Goal: Information Seeking & Learning: Learn about a topic

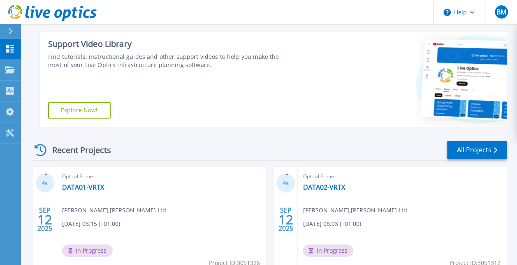
scroll to position [206, 0]
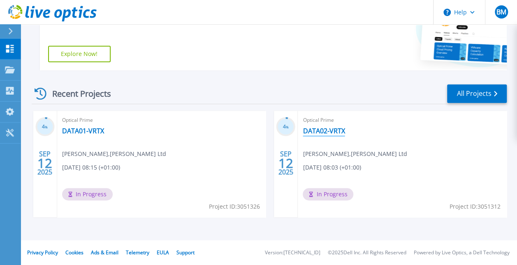
click at [327, 129] on link "DATA02-VRTX" at bounding box center [324, 131] width 42 height 8
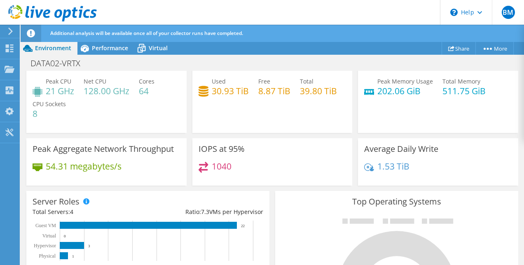
scroll to position [47, 0]
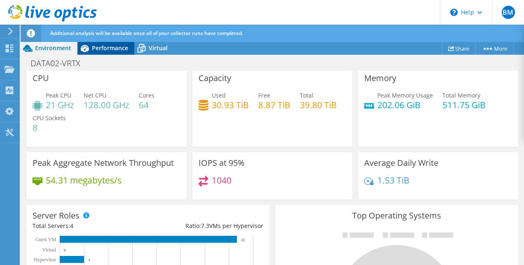
click at [109, 49] on span "Performance" at bounding box center [110, 48] width 36 height 8
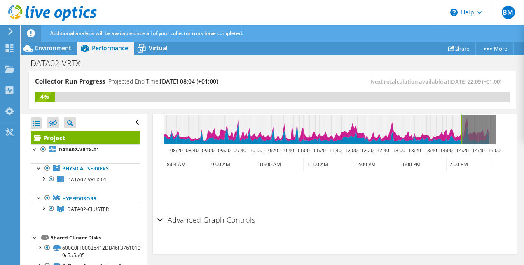
scroll to position [9, 0]
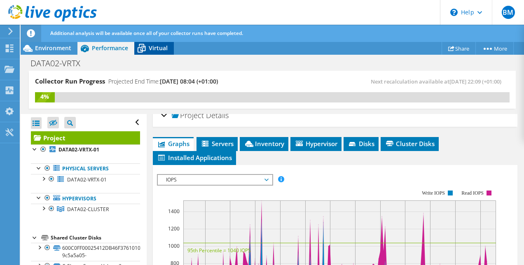
click at [154, 49] on span "Virtual" at bounding box center [158, 48] width 19 height 8
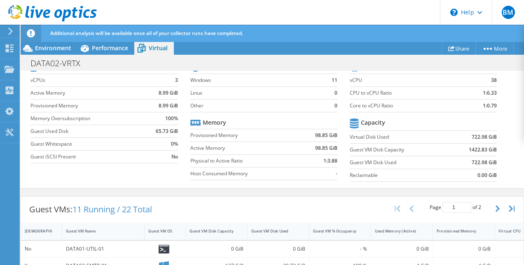
scroll to position [0, 0]
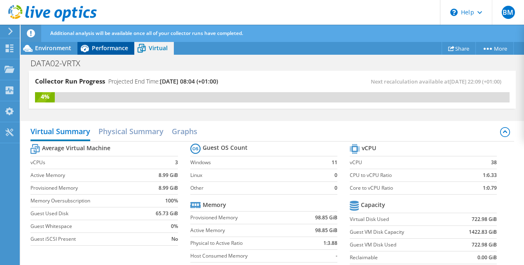
click at [112, 47] on span "Performance" at bounding box center [110, 48] width 36 height 8
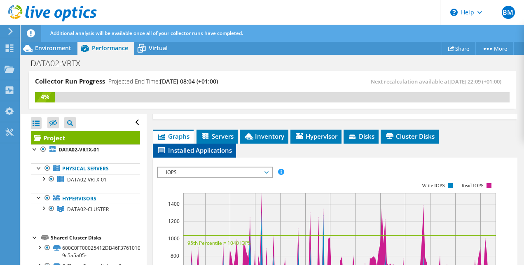
scroll to position [16, 0]
click at [218, 138] on span "Servers" at bounding box center [216, 136] width 33 height 8
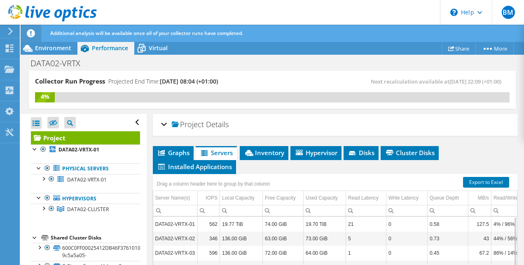
scroll to position [0, 0]
click at [258, 151] on span "Inventory" at bounding box center [264, 153] width 40 height 8
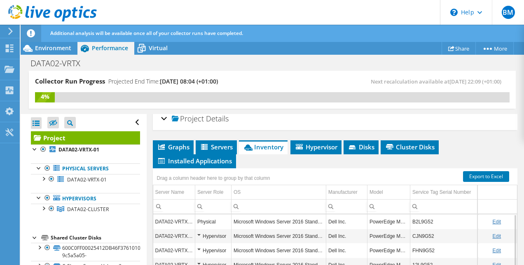
scroll to position [5, 0]
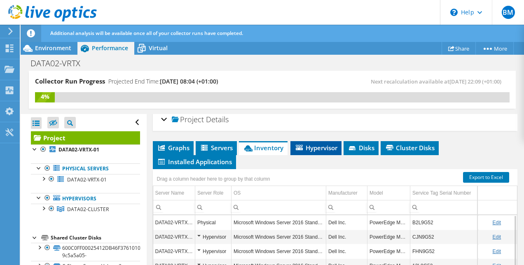
click at [318, 147] on span "Hypervisor" at bounding box center [315, 148] width 43 height 8
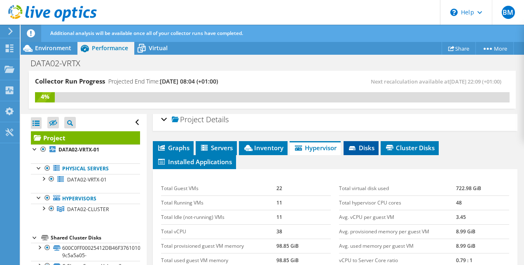
click at [365, 151] on li "Disks" at bounding box center [360, 148] width 35 height 14
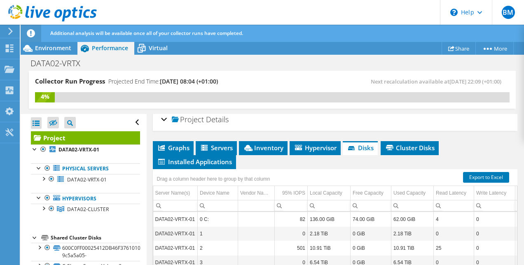
scroll to position [0, 0]
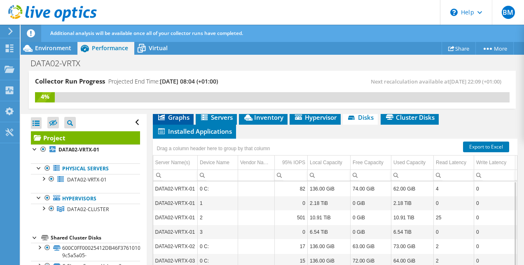
click at [177, 115] on span "Graphs" at bounding box center [173, 117] width 33 height 8
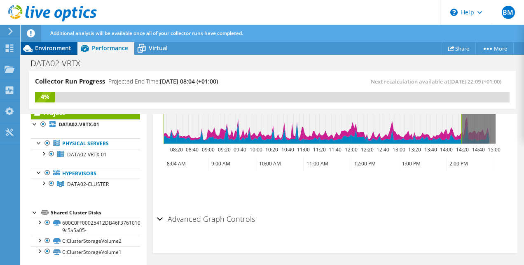
click at [60, 48] on span "Environment" at bounding box center [53, 48] width 36 height 8
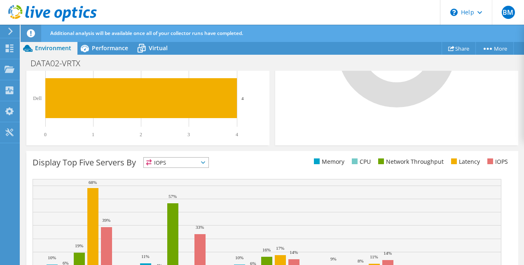
scroll to position [355, 0]
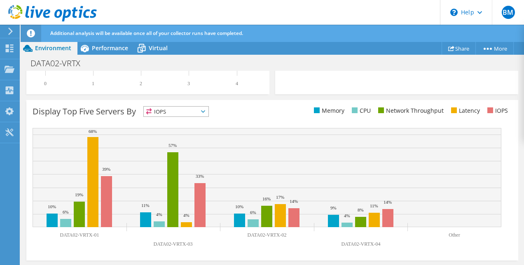
click at [180, 110] on span "IOPS" at bounding box center [176, 112] width 65 height 10
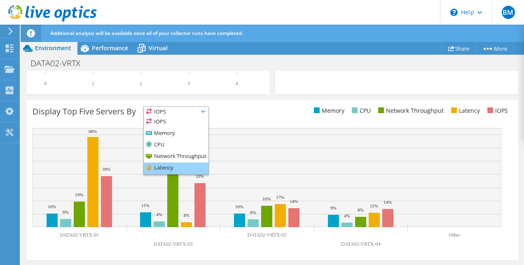
click at [175, 169] on li "Latency" at bounding box center [176, 169] width 65 height 12
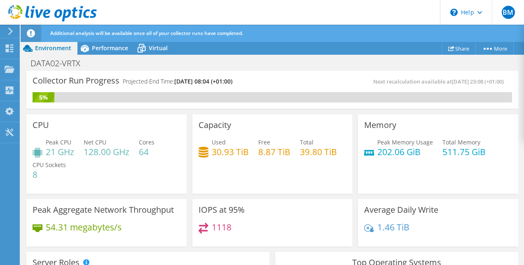
click at [236, 116] on div "Capacity Used 30.93 TiB Free 8.87 TiB Total 39.80 TiB" at bounding box center [272, 153] width 160 height 79
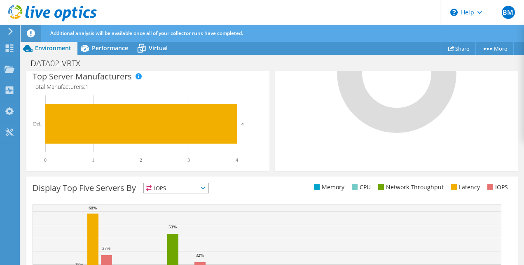
scroll to position [355, 0]
